Goal: Check status: Check status

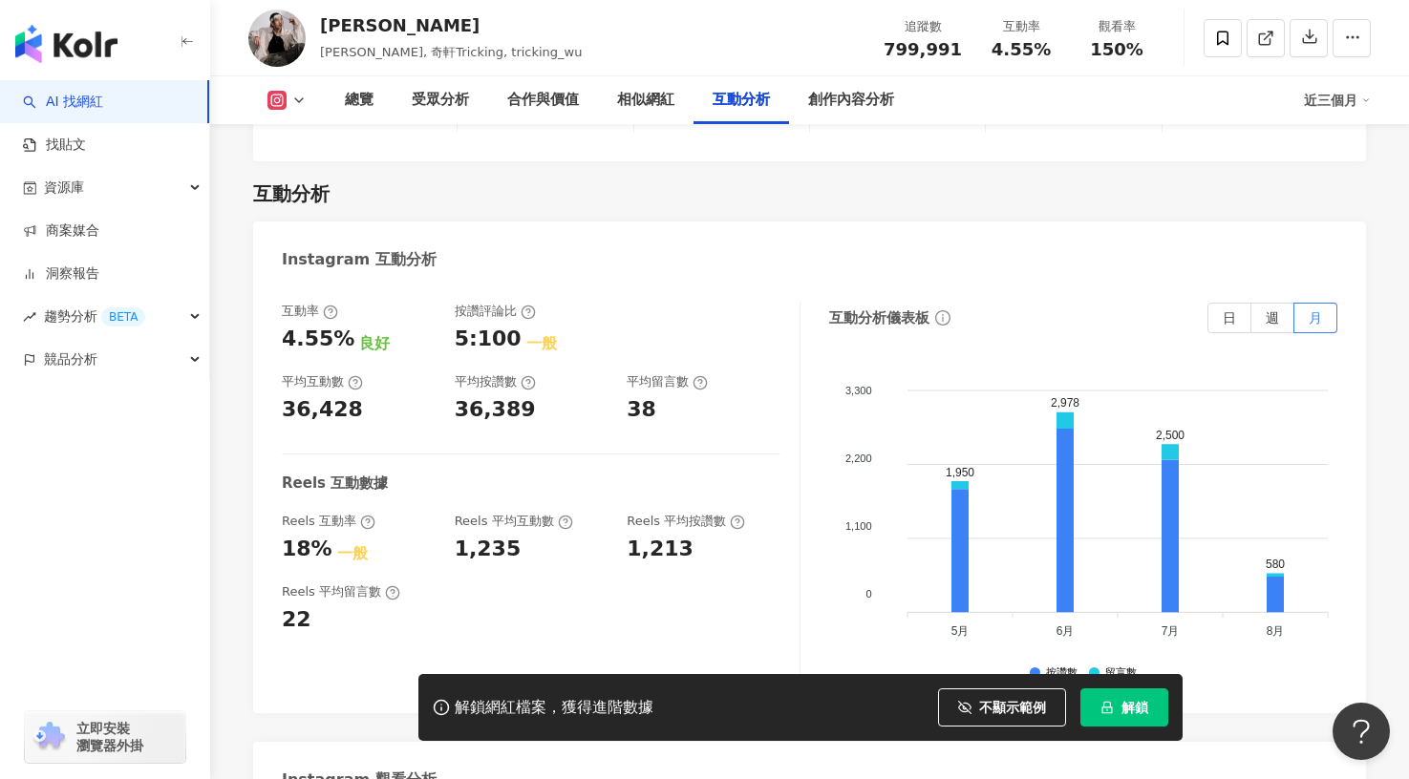
scroll to position [3700, 0]
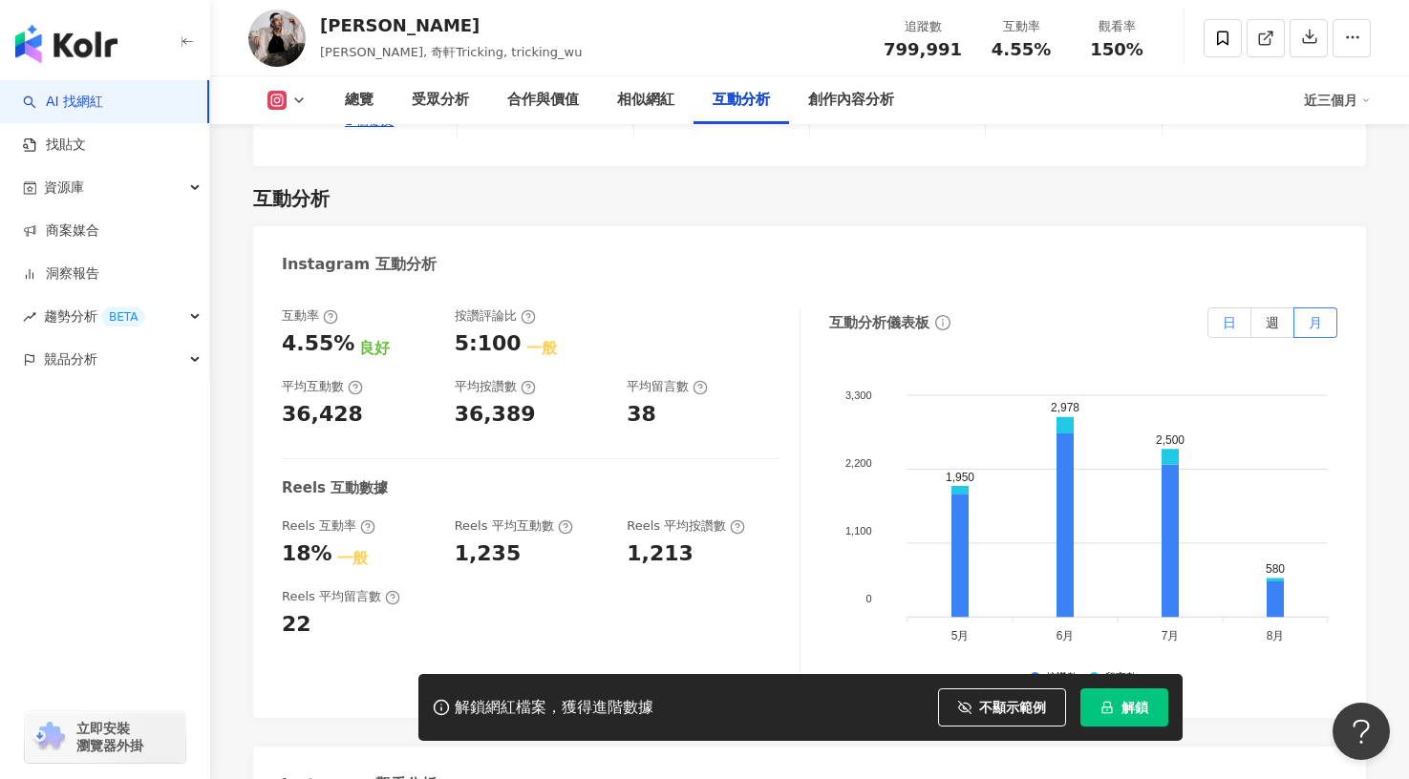
click at [1222, 308] on label "日" at bounding box center [1229, 323] width 44 height 31
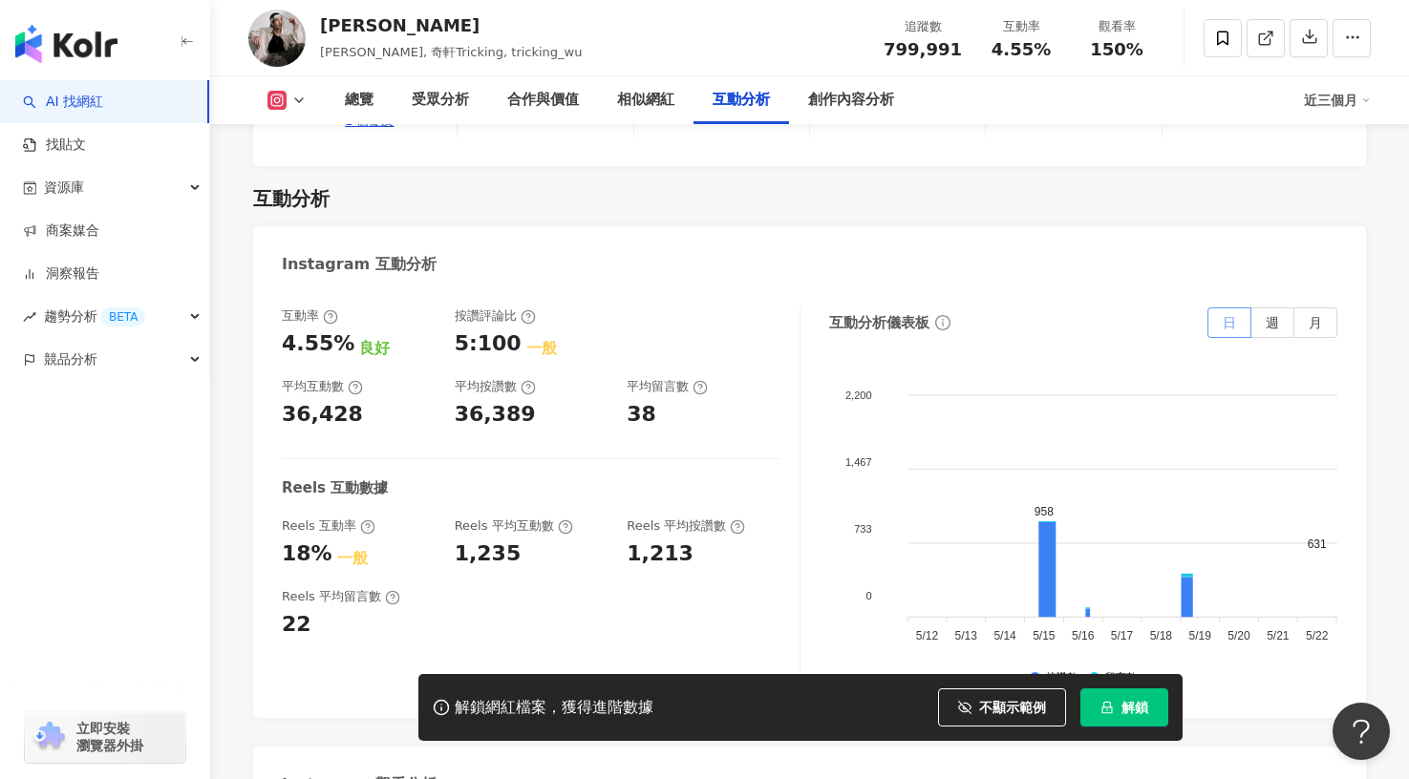
click at [1224, 308] on label "日" at bounding box center [1229, 323] width 44 height 31
click at [1261, 308] on label "週" at bounding box center [1272, 323] width 43 height 31
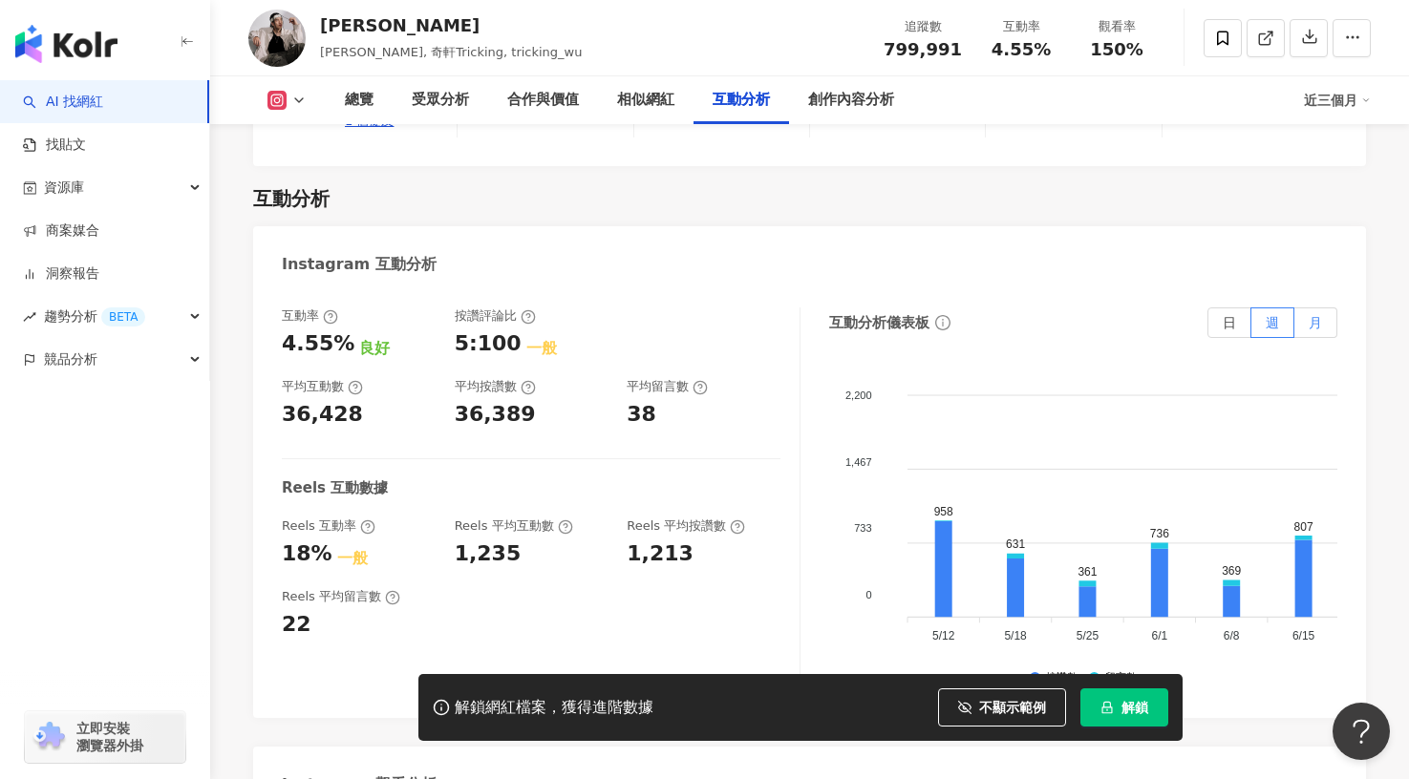
click at [1313, 315] on span "月" at bounding box center [1315, 322] width 13 height 15
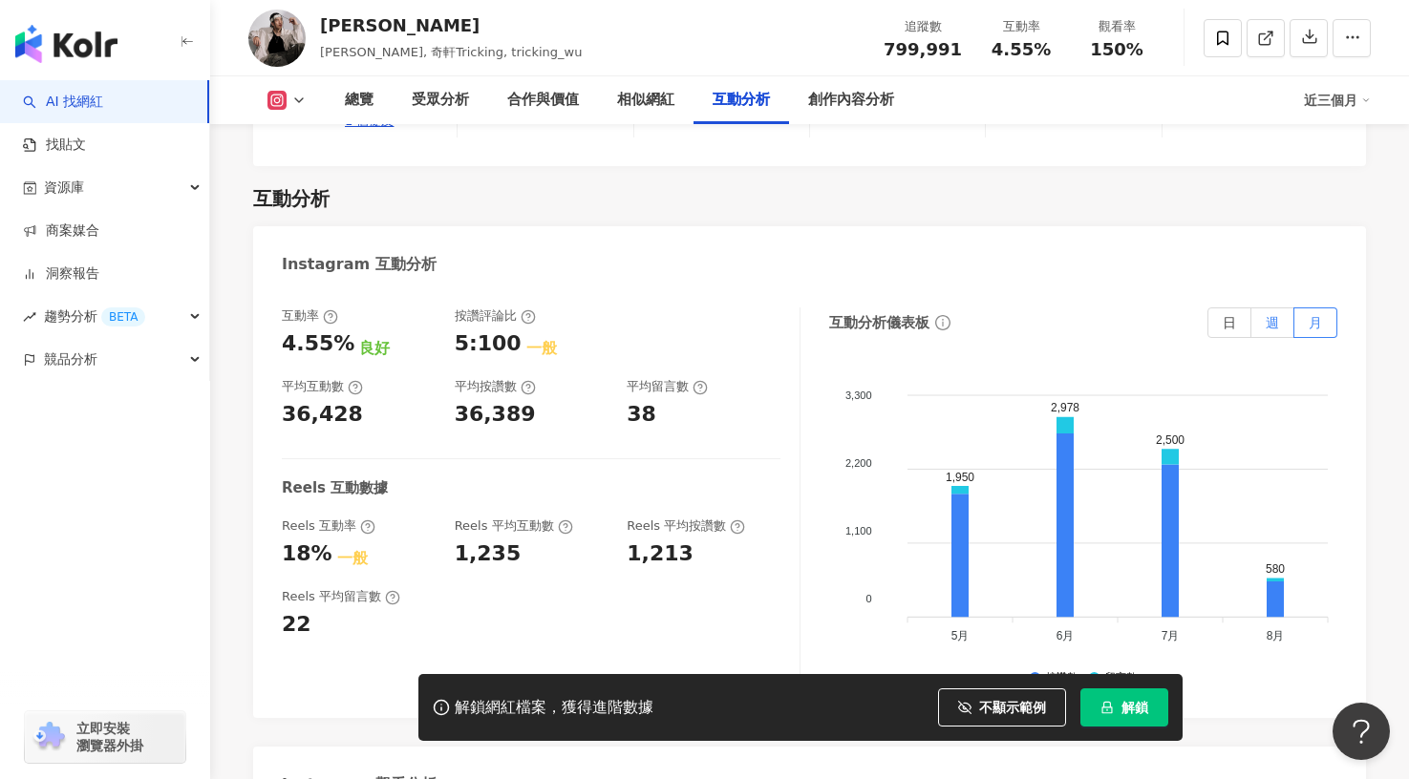
click at [1270, 315] on span "週" at bounding box center [1272, 322] width 13 height 15
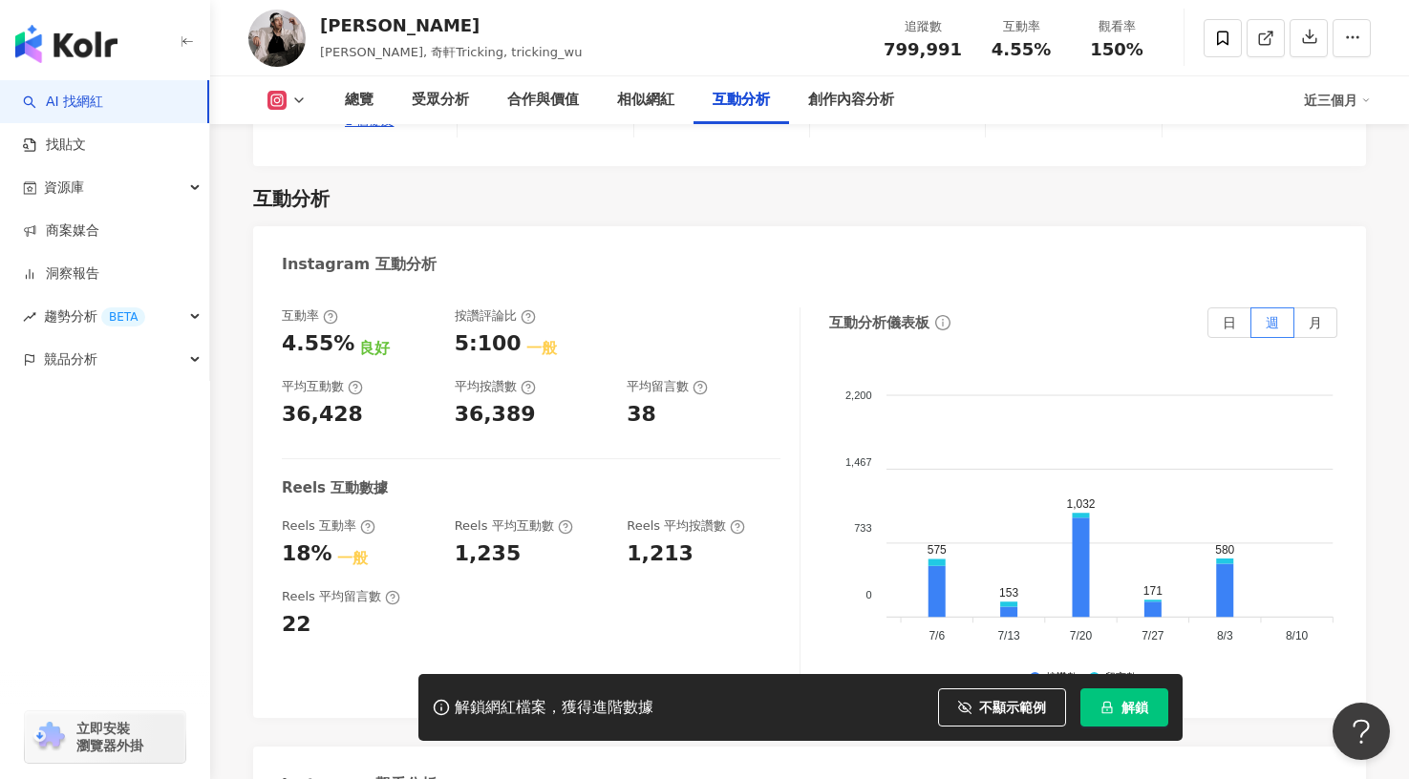
scroll to position [0, 579]
click at [1220, 308] on label "日" at bounding box center [1229, 323] width 44 height 31
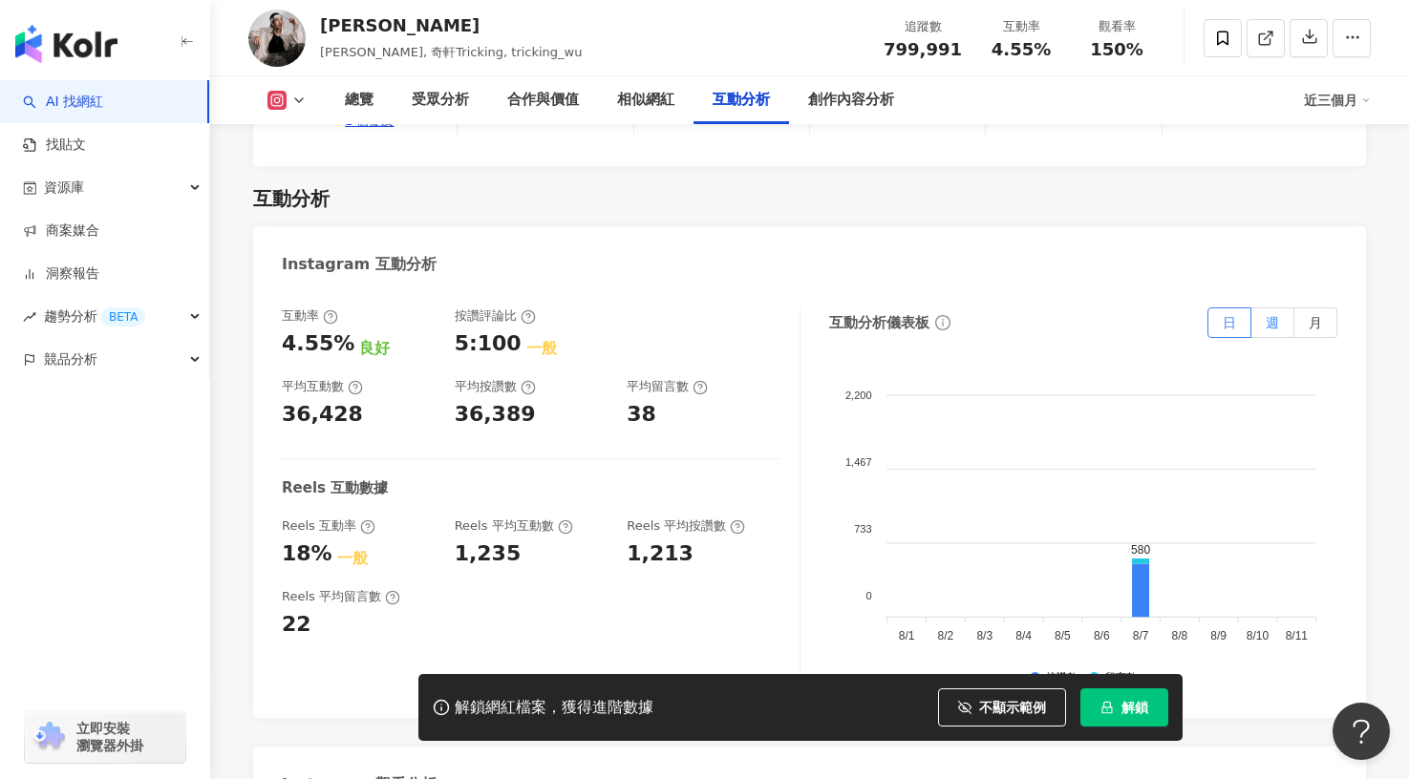
click at [1273, 308] on label "週" at bounding box center [1272, 323] width 43 height 31
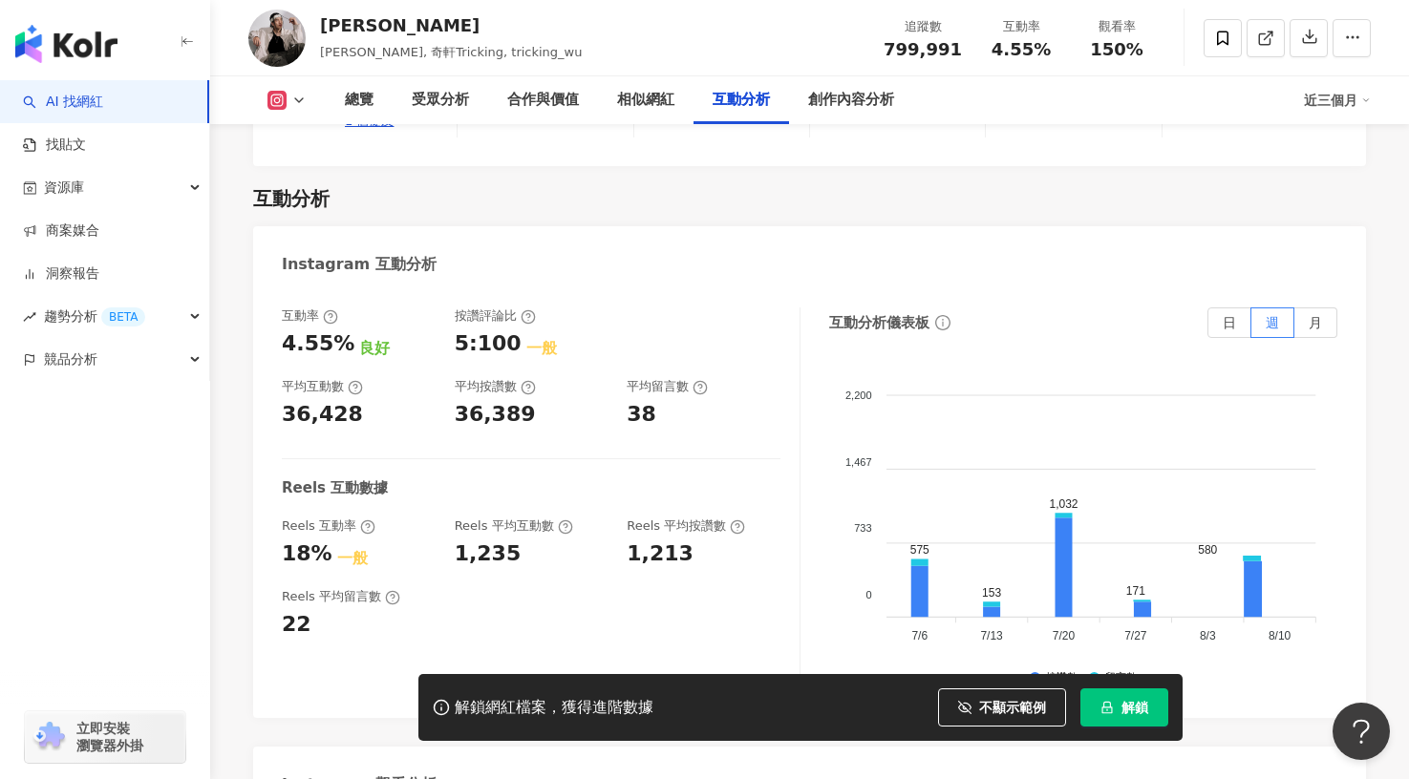
scroll to position [0, 0]
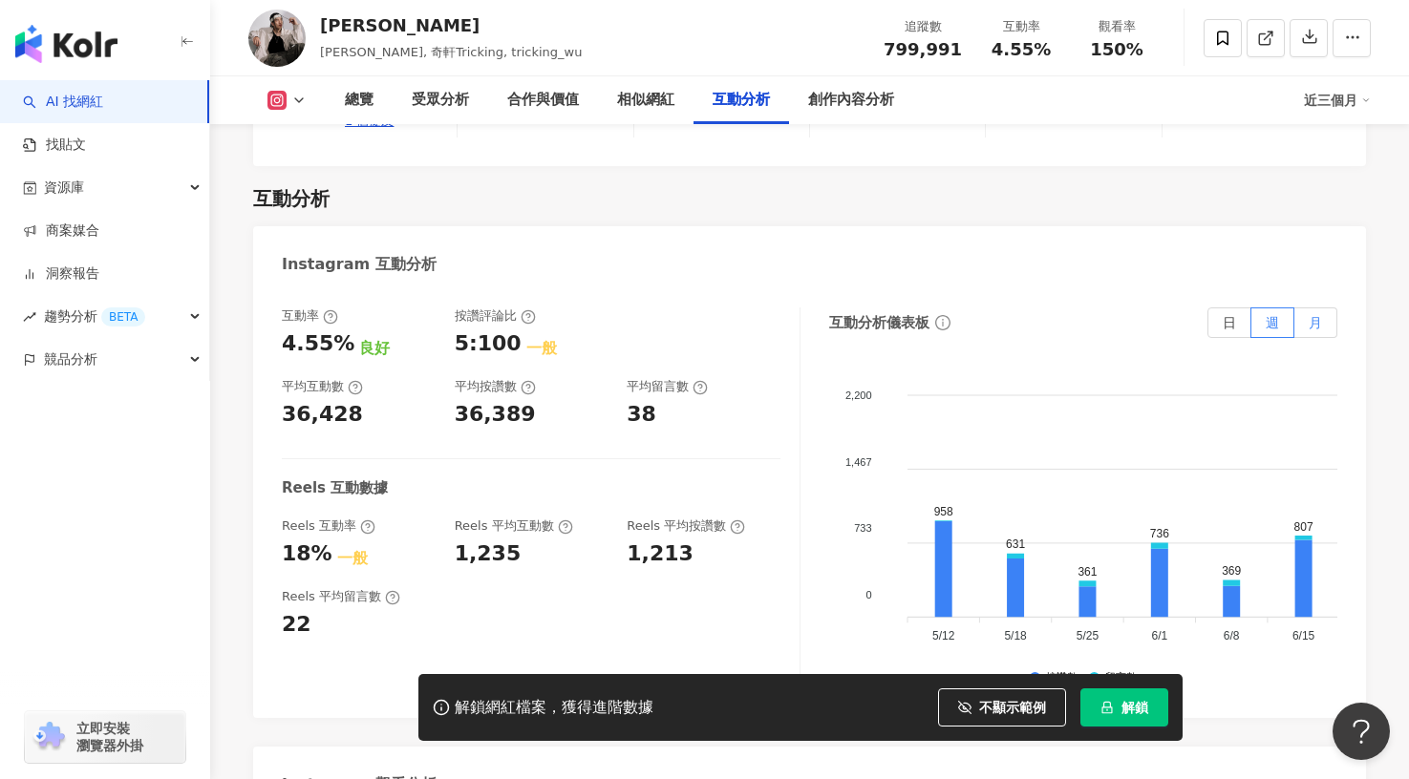
click at [1316, 315] on span "月" at bounding box center [1315, 322] width 13 height 15
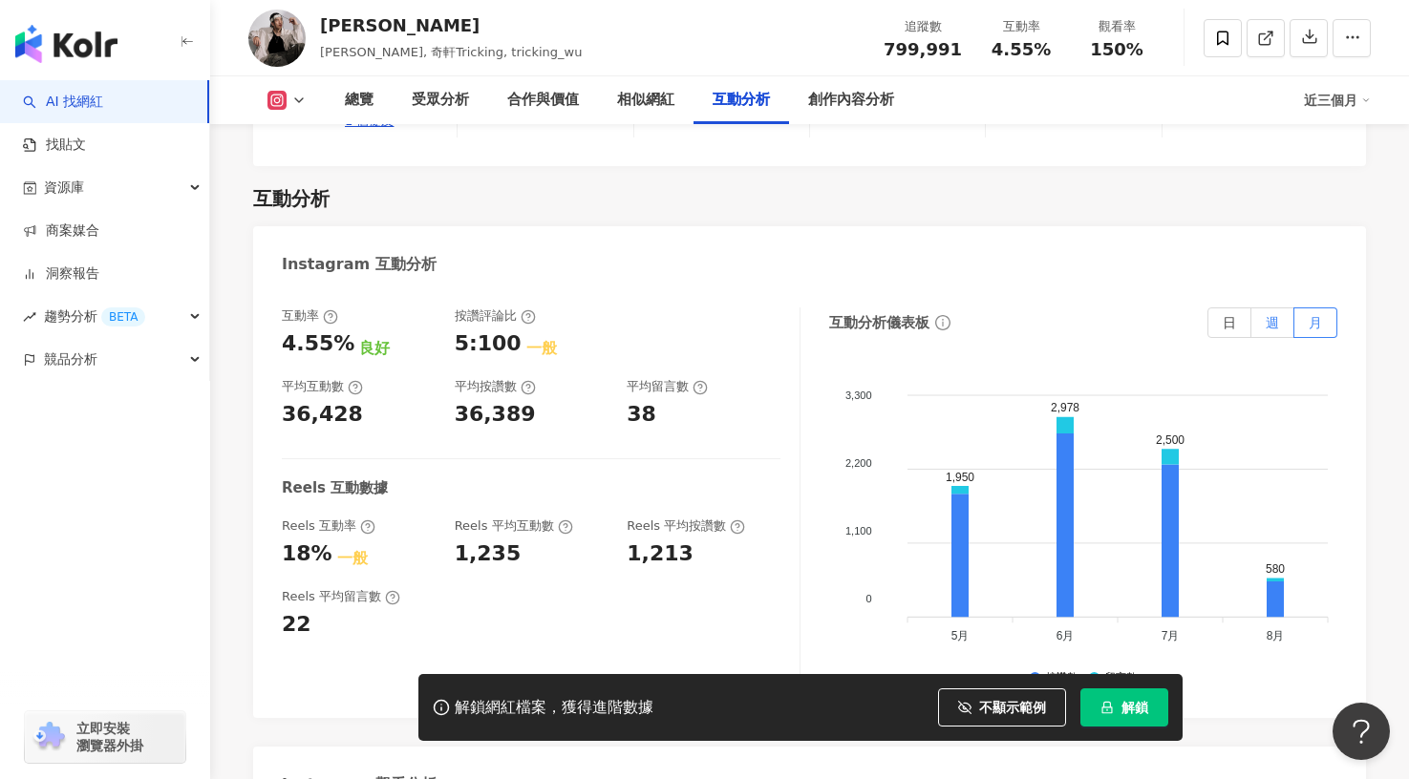
click at [1264, 308] on label "週" at bounding box center [1272, 323] width 43 height 31
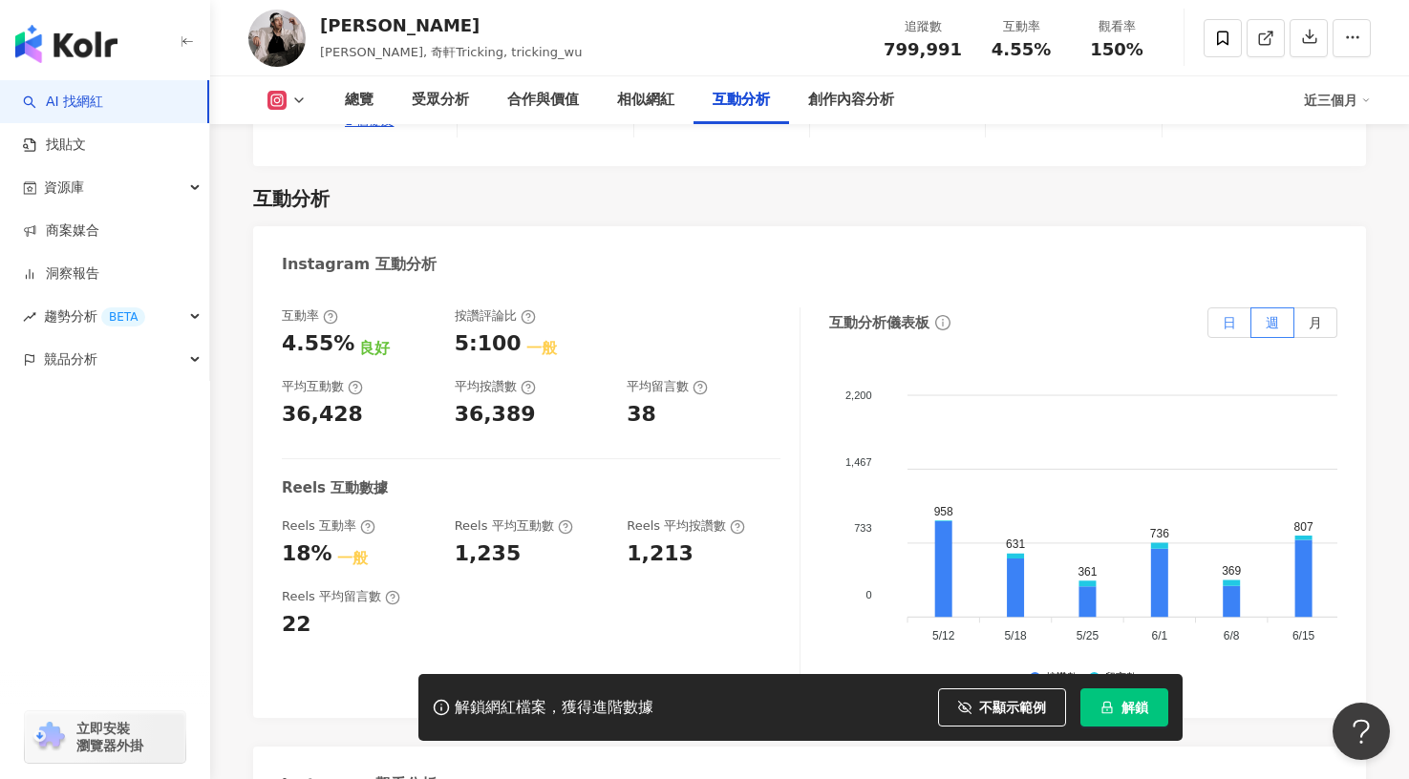
click at [1233, 315] on span "日" at bounding box center [1229, 322] width 13 height 15
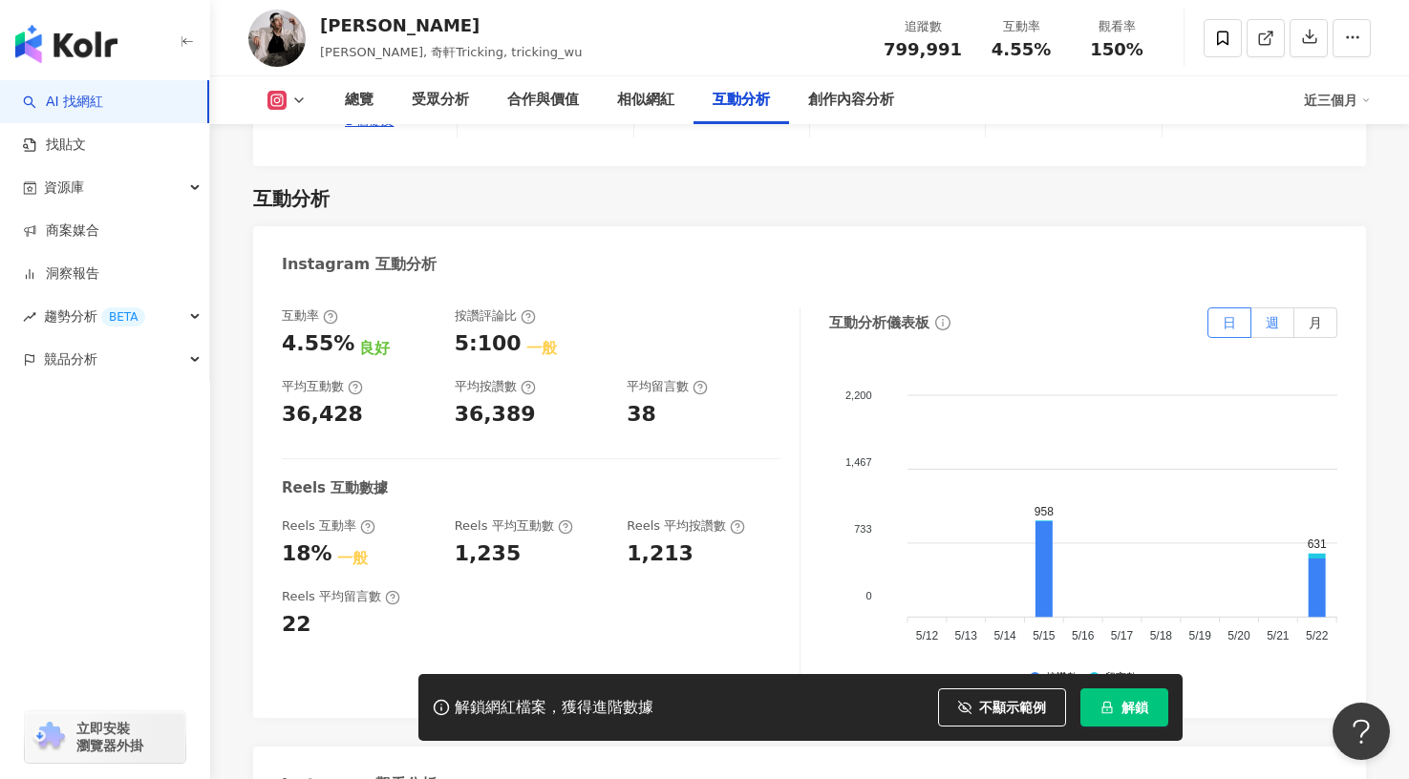
click at [1270, 315] on span "週" at bounding box center [1272, 322] width 13 height 15
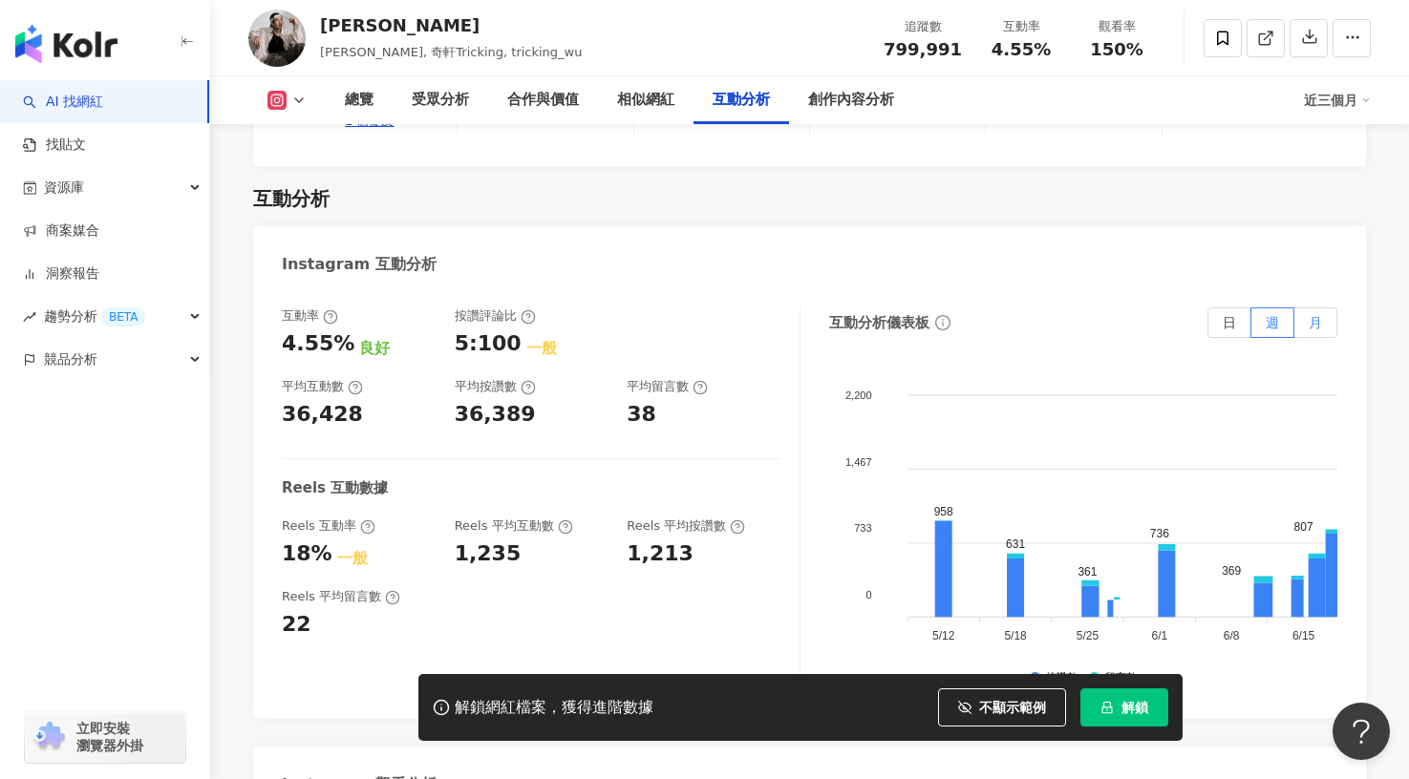
click at [1312, 315] on span "月" at bounding box center [1315, 322] width 13 height 15
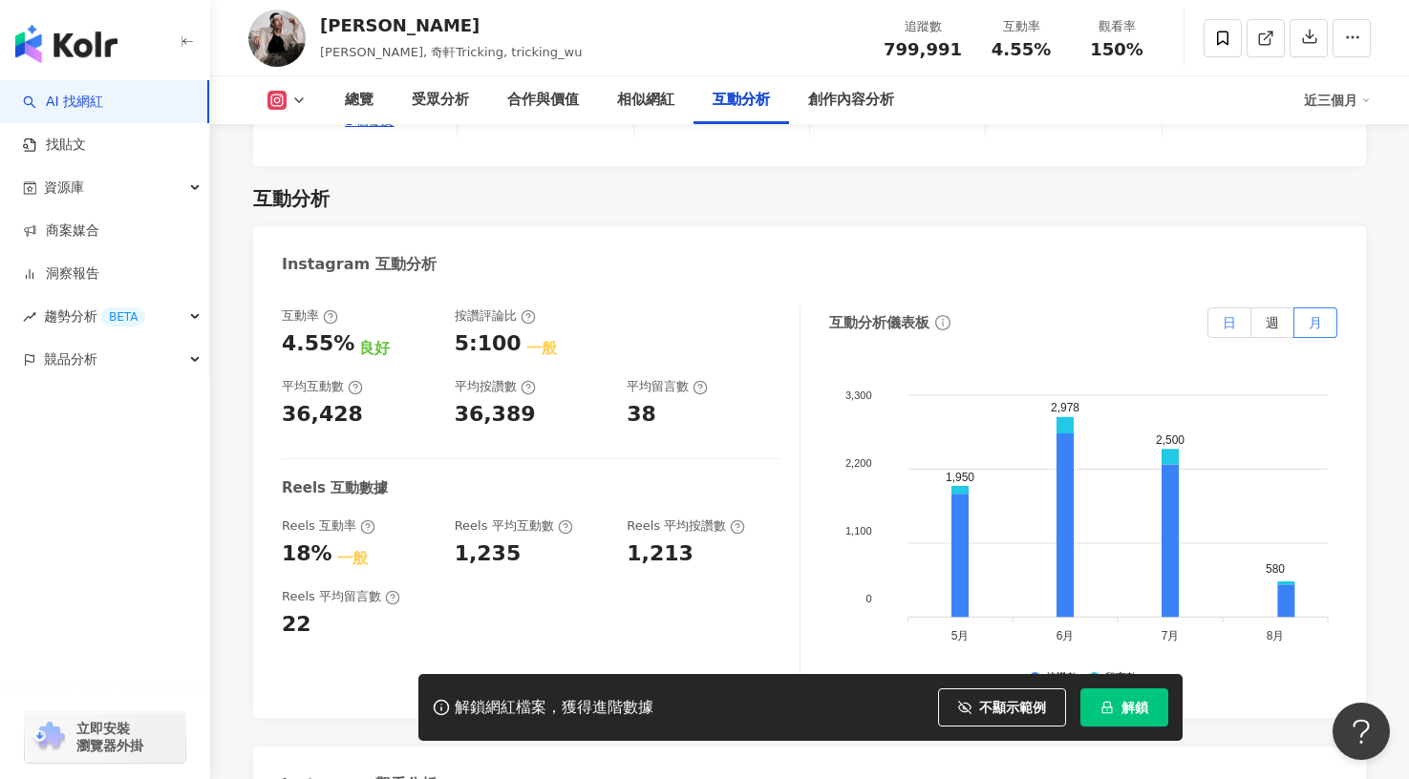
click at [1243, 308] on label "日" at bounding box center [1229, 323] width 44 height 31
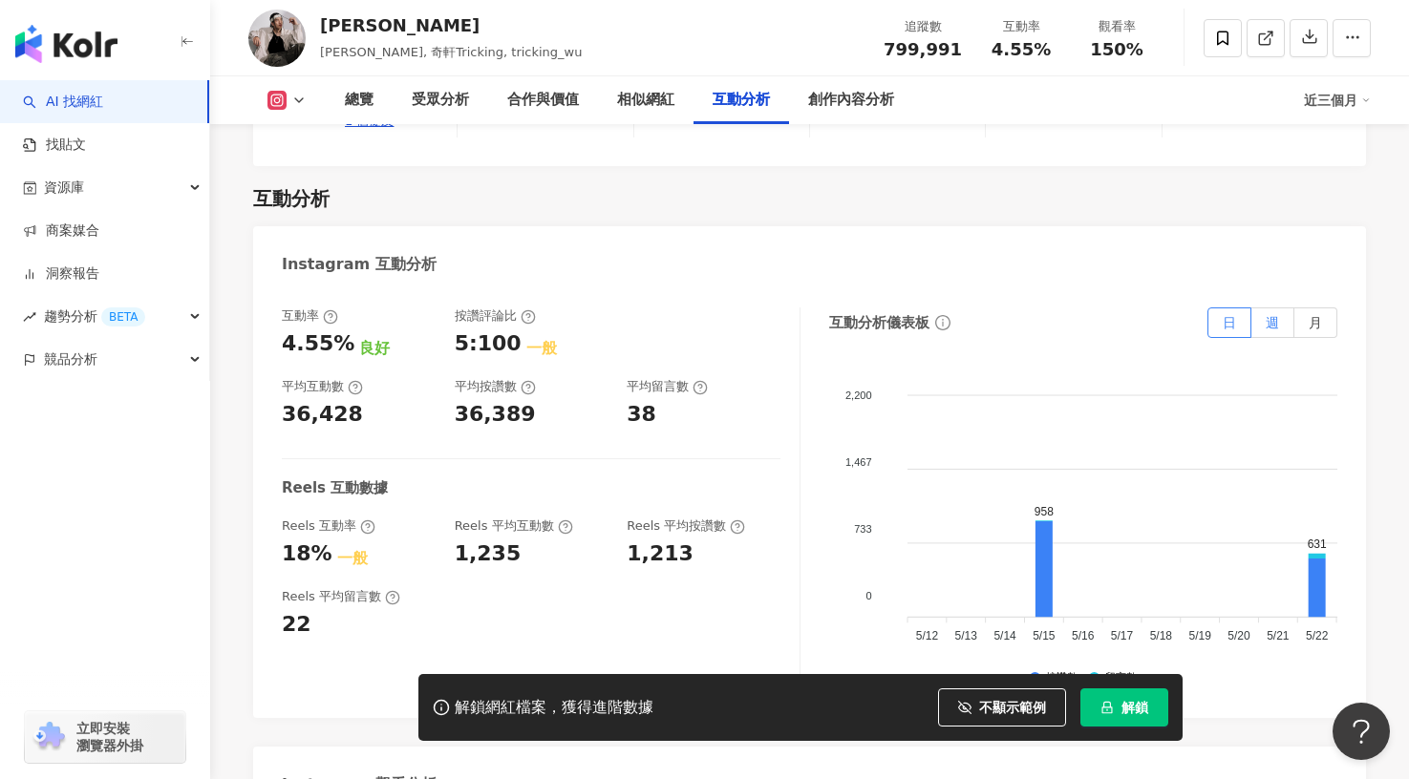
click at [1265, 308] on label "週" at bounding box center [1272, 323] width 43 height 31
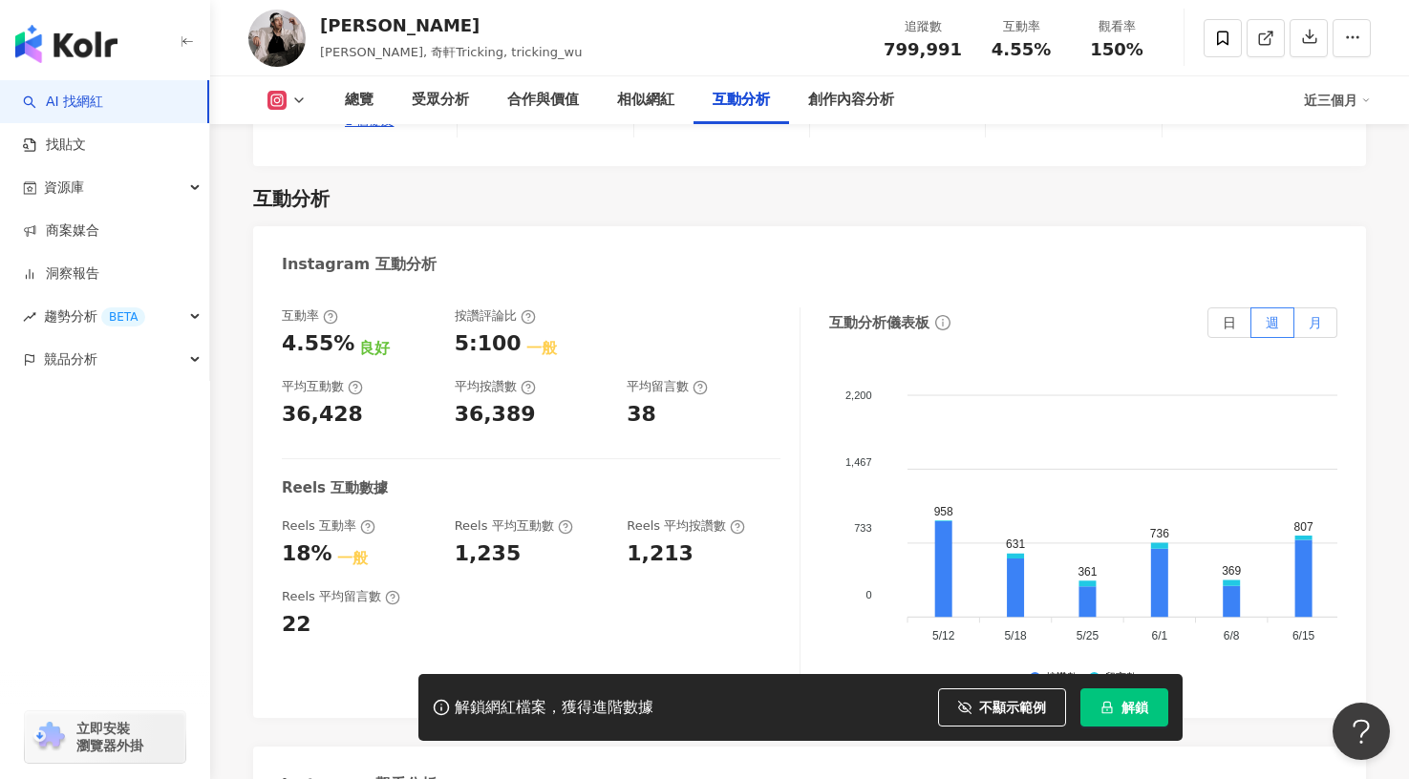
click at [1323, 308] on label "月" at bounding box center [1315, 323] width 43 height 31
